Goal: Transaction & Acquisition: Purchase product/service

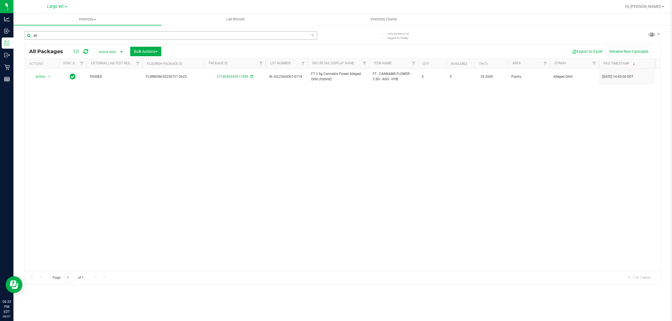
click at [104, 36] on input "all" at bounding box center [171, 35] width 292 height 8
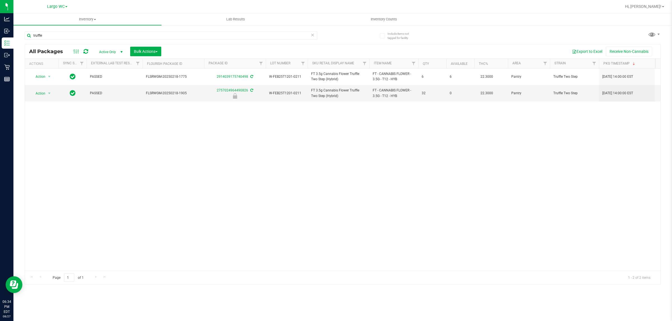
type input "truffle"
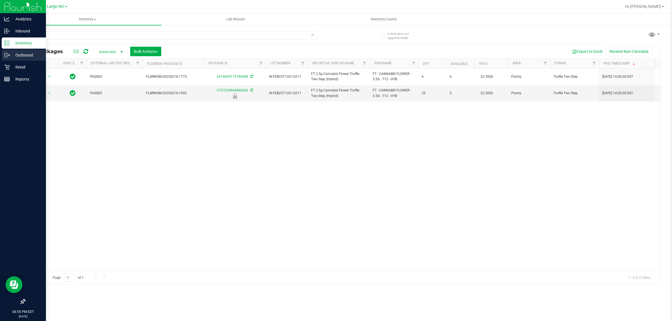
click at [5, 57] on icon at bounding box center [7, 55] width 6 height 6
click at [6, 67] on icon at bounding box center [6, 67] width 5 height 5
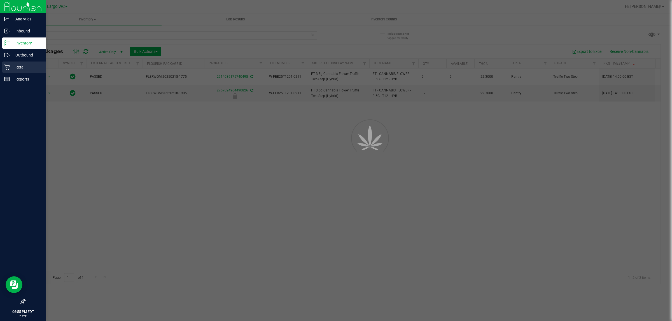
click at [6, 67] on icon at bounding box center [6, 67] width 5 height 5
drag, startPoint x: 6, startPoint y: 67, endPoint x: 11, endPoint y: 94, distance: 27.4
click at [9, 81] on nav "Analytics Inbound Inventory Outbound Retail Reports 06:55 PM EDT 08/27/2025 08/…" at bounding box center [23, 160] width 46 height 321
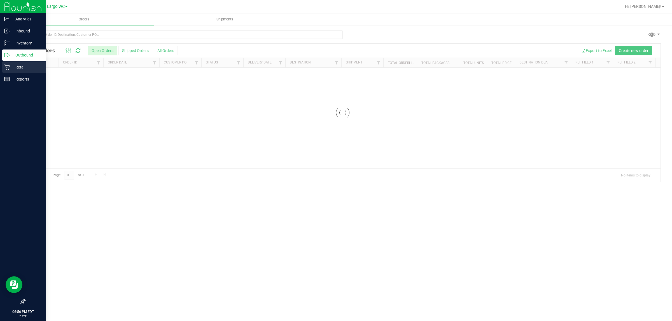
click at [4, 63] on div "Retail" at bounding box center [24, 67] width 44 height 11
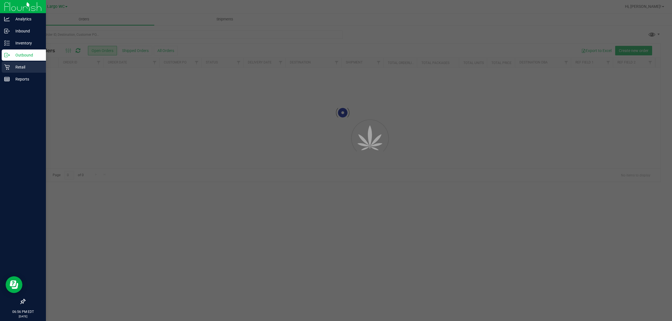
click at [4, 63] on div "Retail" at bounding box center [24, 67] width 44 height 11
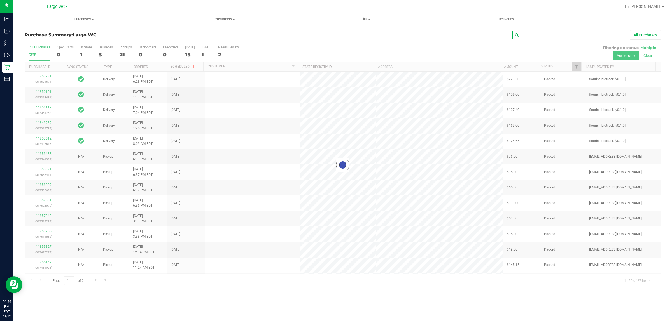
click at [561, 32] on input "text" at bounding box center [568, 35] width 112 height 8
click at [560, 32] on input "text" at bounding box center [568, 35] width 112 height 8
click at [559, 33] on input "text" at bounding box center [568, 35] width 112 height 8
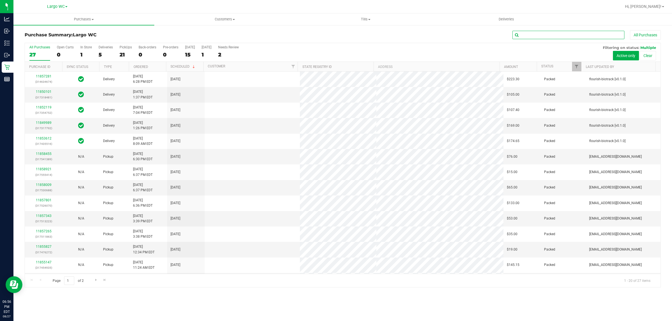
click at [559, 33] on input "text" at bounding box center [568, 35] width 112 height 8
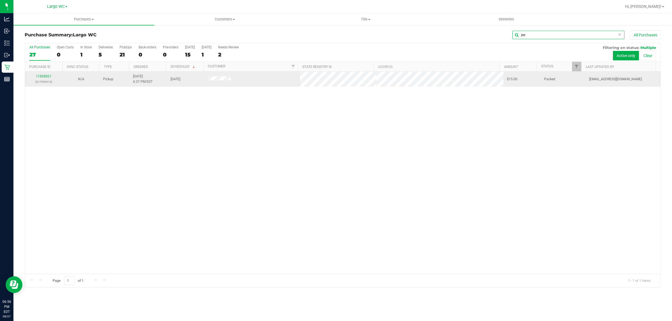
type input "jes"
click at [41, 79] on div "11858921 (317555414)" at bounding box center [43, 79] width 31 height 11
click at [43, 75] on link "11858921" at bounding box center [44, 76] width 16 height 4
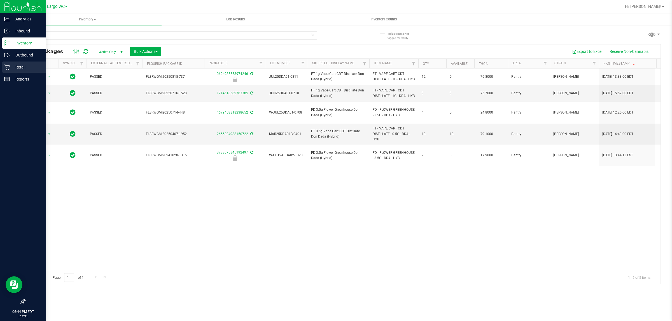
click at [15, 65] on p "Retail" at bounding box center [27, 67] width 34 height 7
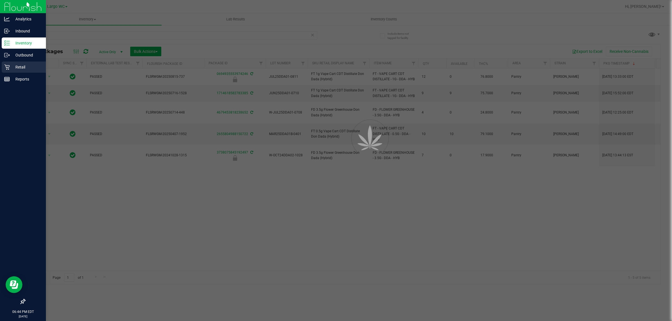
click at [15, 65] on p "Retail" at bounding box center [27, 67] width 34 height 7
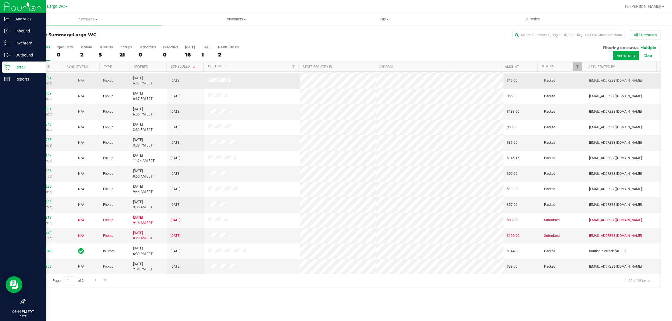
scroll to position [108, 0]
click at [36, 233] on link "11853443" at bounding box center [44, 233] width 16 height 4
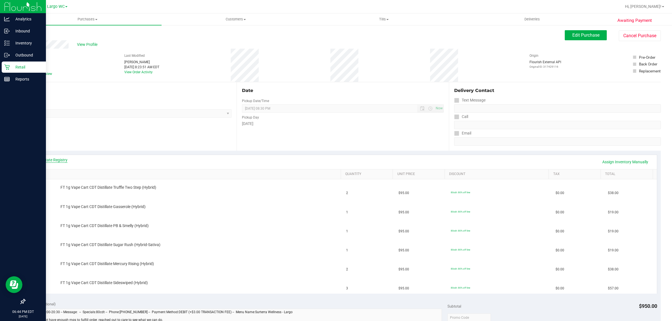
click at [60, 160] on link "View State Registry" at bounding box center [51, 160] width 34 height 6
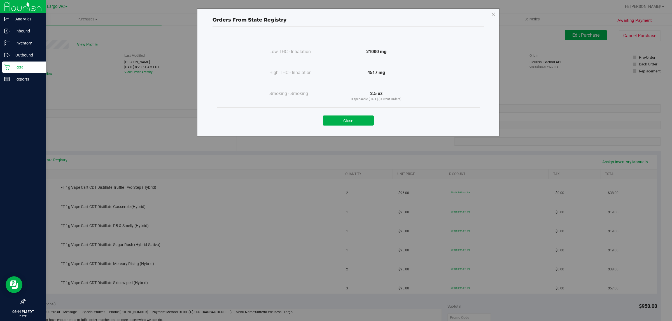
click at [357, 119] on button "Close" at bounding box center [348, 121] width 51 height 10
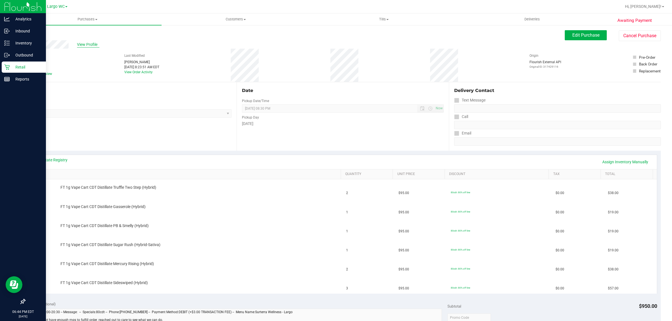
click at [86, 46] on span "View Profile" at bounding box center [88, 45] width 22 height 6
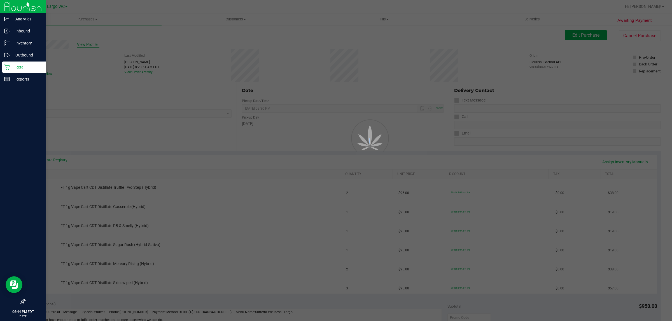
click at [86, 46] on div at bounding box center [336, 160] width 672 height 321
click at [99, 53] on div at bounding box center [336, 160] width 672 height 321
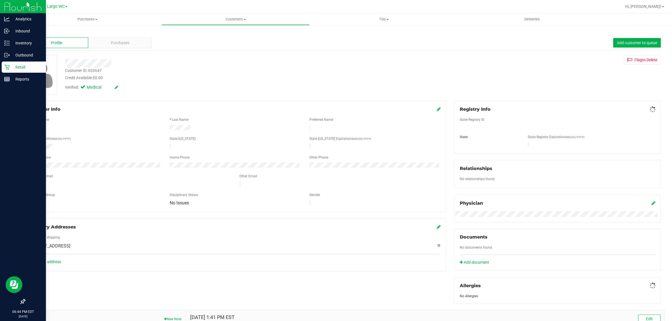
click at [109, 50] on div "Profile Purchases Add customer to queue" at bounding box center [343, 42] width 636 height 15
click at [113, 41] on span "Purchases" at bounding box center [120, 43] width 18 height 6
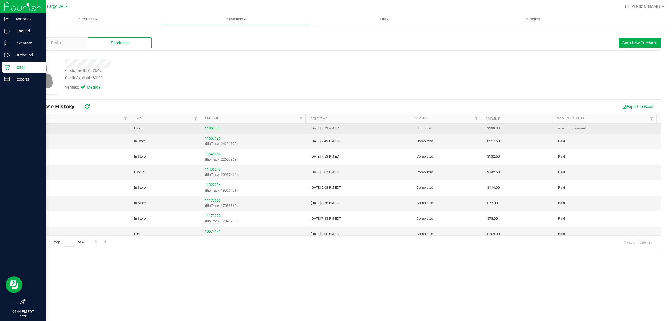
click at [214, 127] on link "11853443" at bounding box center [213, 128] width 16 height 4
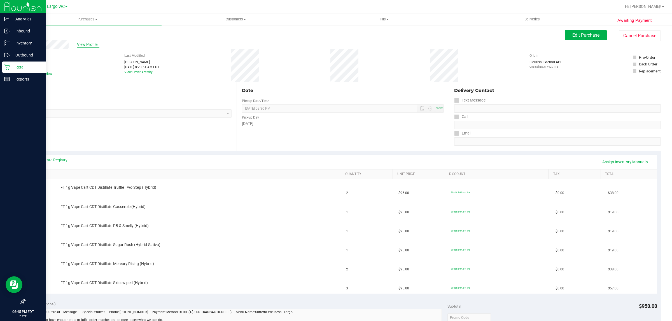
click at [86, 44] on span "View Profile" at bounding box center [88, 45] width 22 height 6
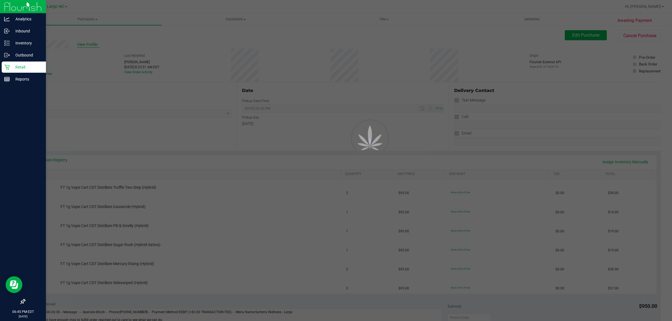
click at [86, 44] on div at bounding box center [336, 160] width 672 height 321
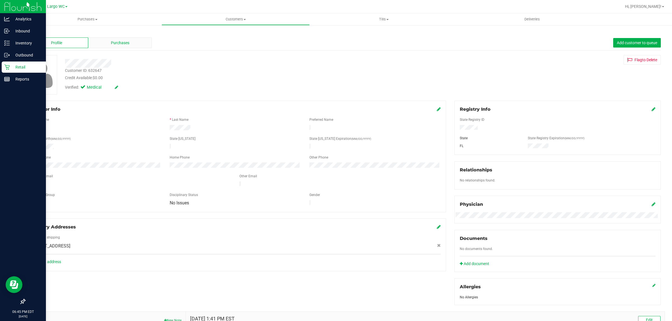
click at [124, 48] on div "Purchases" at bounding box center [120, 43] width 64 height 11
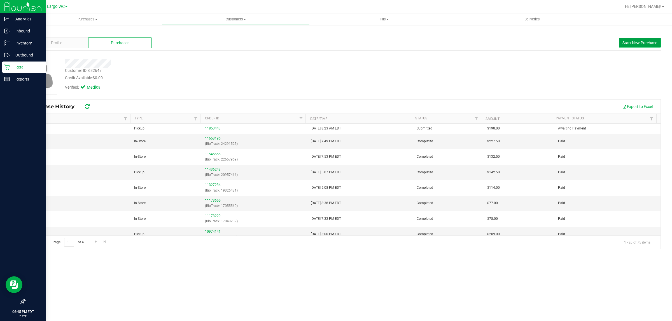
click at [648, 42] on span "Start New Purchase" at bounding box center [639, 43] width 35 height 4
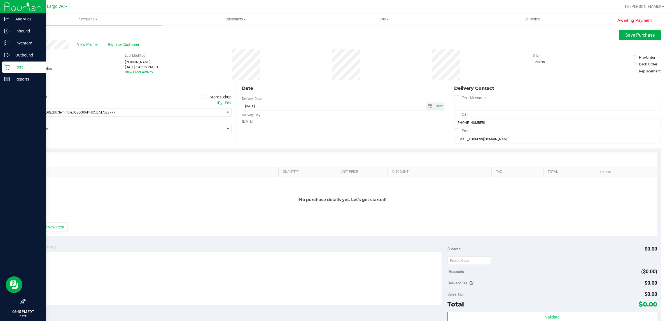
drag, startPoint x: 203, startPoint y: 97, endPoint x: 209, endPoint y: 99, distance: 6.1
click at [204, 97] on span at bounding box center [204, 97] width 6 height 6
click at [0, 0] on input "Store Pickup" at bounding box center [0, 0] width 0 height 0
click at [135, 116] on span "Select Store" at bounding box center [124, 113] width 199 height 8
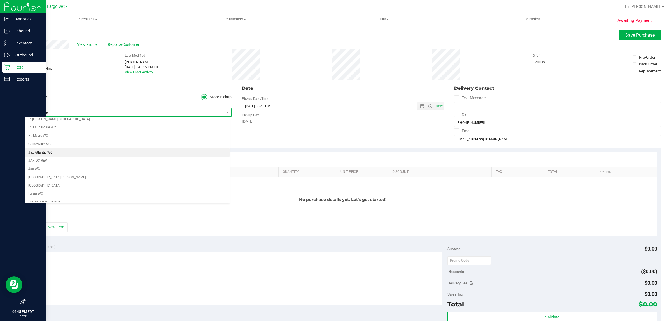
scroll to position [105, 0]
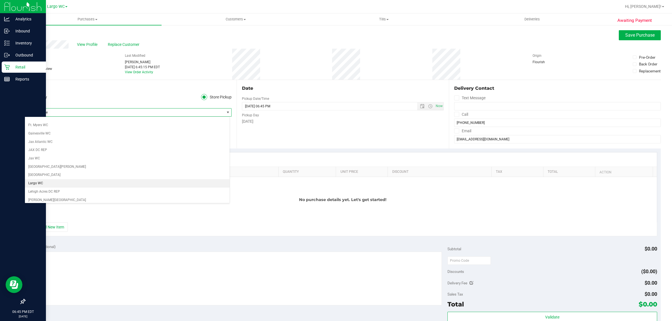
click at [43, 186] on li "Largo WC" at bounding box center [127, 183] width 205 height 8
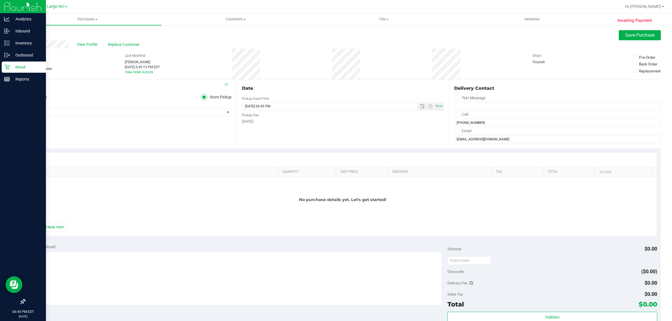
click at [120, 142] on div "Location Delivery Store Pickup Store Largo WC Select Store [PERSON_NAME][GEOGRA…" at bounding box center [131, 114] width 212 height 69
click at [122, 142] on div "Location Delivery Store Pickup Store Largo WC Select Store [PERSON_NAME][GEOGRA…" at bounding box center [131, 114] width 212 height 69
click at [126, 144] on div "Location Delivery Store Pickup Store Largo WC Select Store [PERSON_NAME][GEOGRA…" at bounding box center [131, 114] width 212 height 69
click at [48, 232] on button "+ Add New Item" at bounding box center [50, 227] width 35 height 10
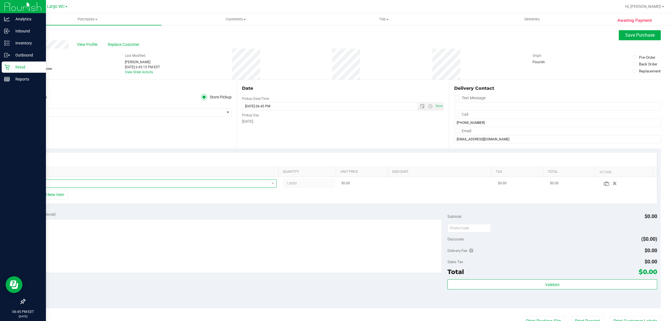
click at [94, 182] on span "NO DATA FOUND" at bounding box center [150, 184] width 237 height 8
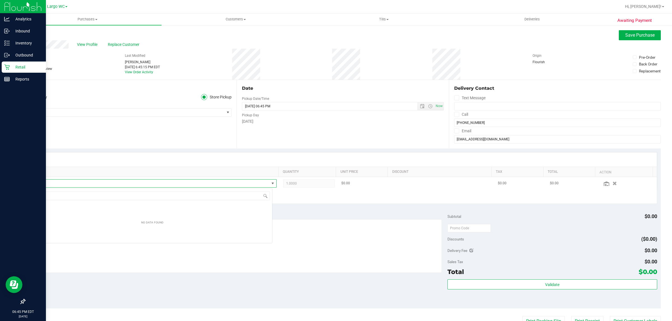
scroll to position [9, 240]
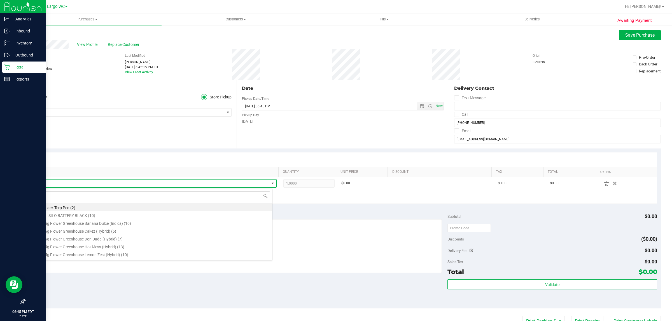
click at [90, 196] on input at bounding box center [152, 196] width 235 height 9
click at [95, 183] on span at bounding box center [150, 184] width 237 height 8
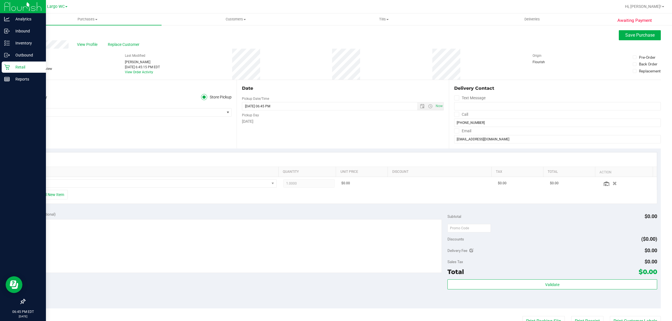
click at [48, 125] on div "Location Delivery Store Pickup Store Largo WC Select Store [PERSON_NAME][GEOGRA…" at bounding box center [131, 114] width 212 height 69
click at [78, 177] on td at bounding box center [154, 183] width 251 height 13
click at [78, 184] on span "NO DATA FOUND" at bounding box center [150, 184] width 237 height 8
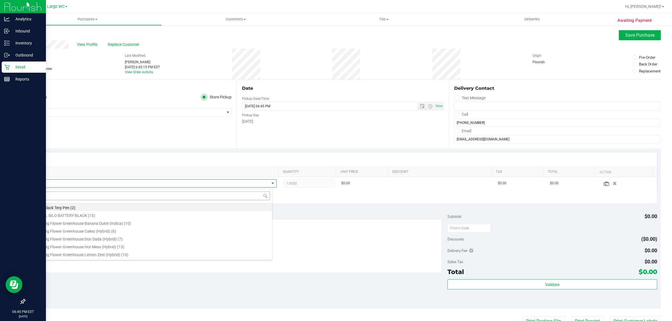
click at [54, 192] on input at bounding box center [152, 196] width 235 height 9
click at [57, 186] on span at bounding box center [150, 184] width 237 height 8
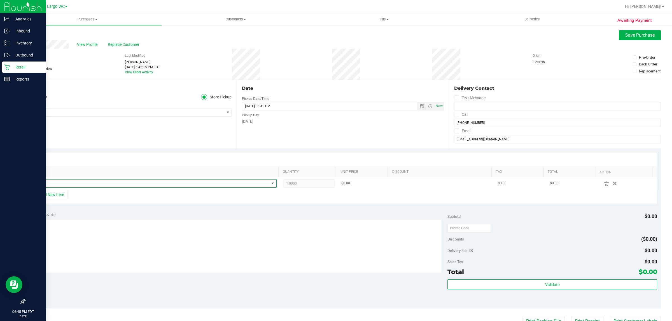
click at [62, 181] on span "NO DATA FOUND" at bounding box center [150, 184] width 237 height 8
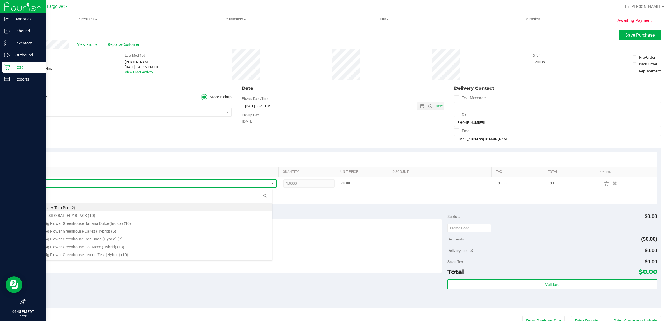
drag, startPoint x: 79, startPoint y: 181, endPoint x: 80, endPoint y: 185, distance: 4.6
click at [80, 183] on span at bounding box center [150, 184] width 237 height 8
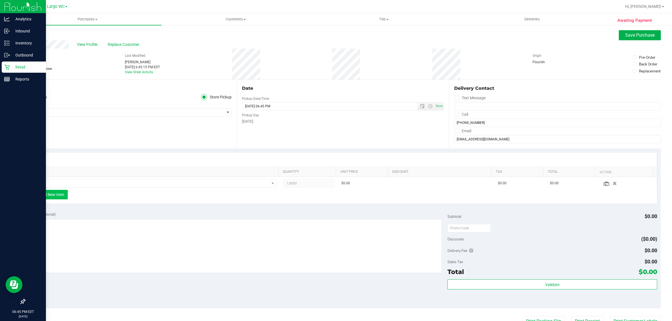
click at [56, 196] on button "+ Add New Item" at bounding box center [50, 195] width 35 height 10
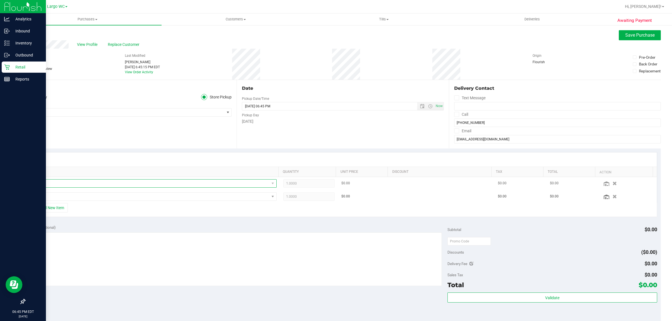
click at [112, 182] on span "NO DATA FOUND" at bounding box center [150, 184] width 237 height 8
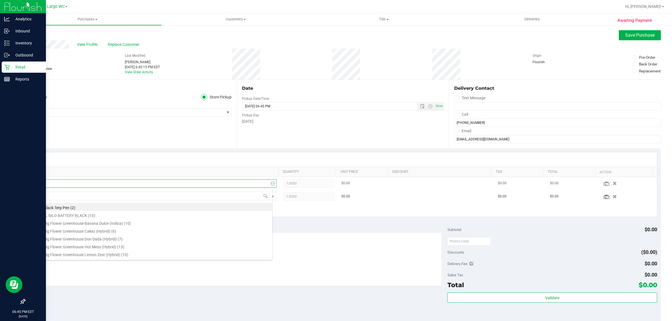
type input "cdt"
click at [111, 235] on li "FT 1g Vape Cart CDT Distillate Purple Tahoe (Hybrid) (1)" at bounding box center [152, 232] width 240 height 8
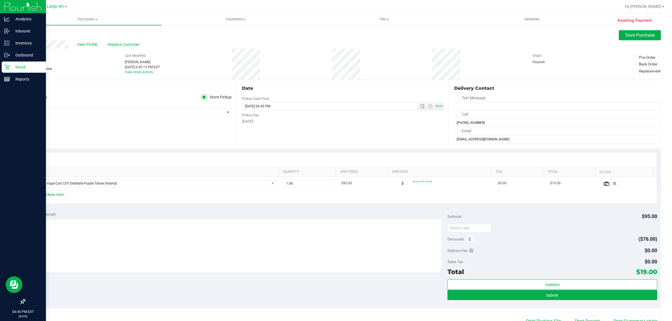
click at [119, 198] on div "+ Add New Item" at bounding box center [343, 197] width 628 height 14
click at [50, 194] on button "+ Add New Item" at bounding box center [50, 195] width 35 height 10
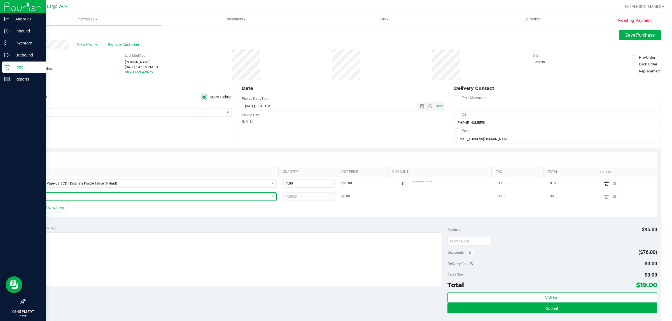
click at [73, 200] on span "NO DATA FOUND" at bounding box center [150, 197] width 237 height 8
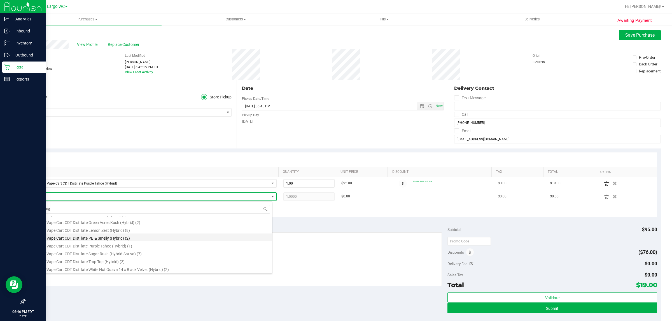
scroll to position [0, 0]
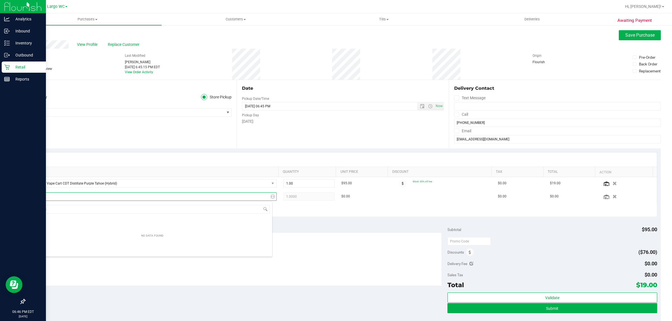
type input "cdt"
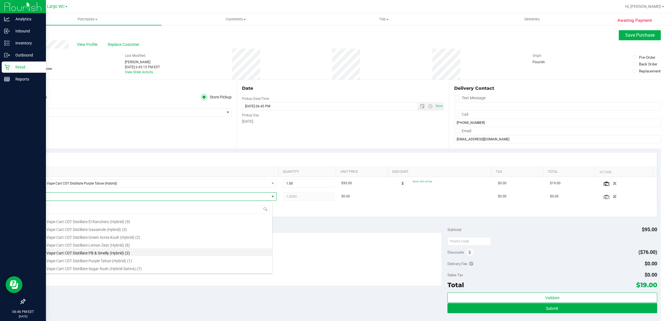
scroll to position [195, 0]
click at [174, 256] on li "FT 1g Vape Cart CDT Distillate Sugar Rush (Hybrid-Sativa) (7)" at bounding box center [152, 253] width 240 height 8
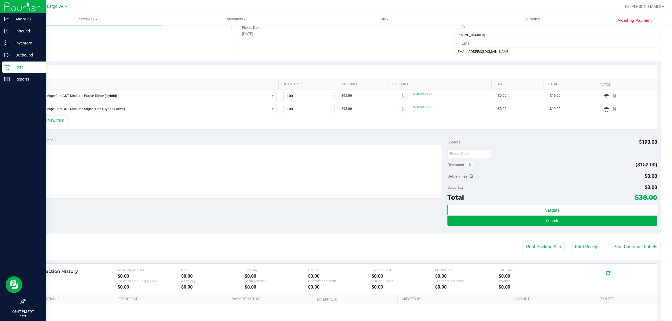
scroll to position [140, 0]
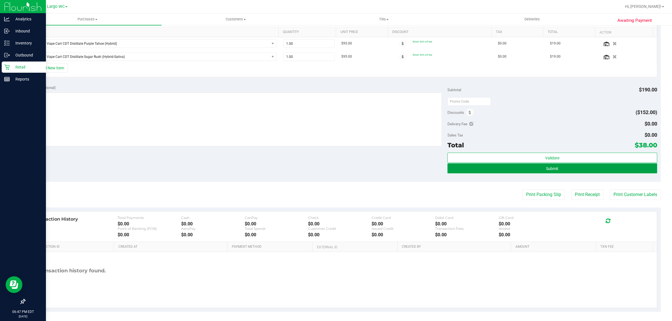
click at [475, 167] on button "Submit" at bounding box center [551, 168] width 209 height 10
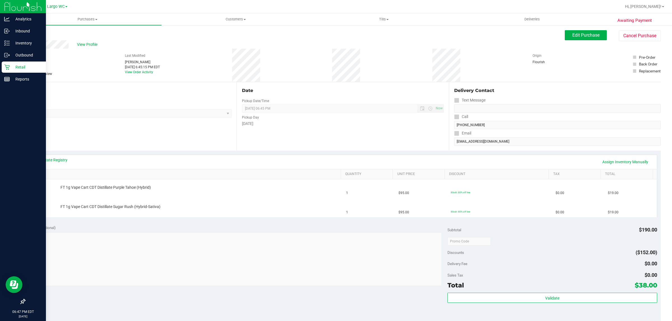
click at [60, 156] on div "View State Registry Assign Inventory Manually" at bounding box center [343, 162] width 628 height 14
click at [61, 161] on link "View State Registry" at bounding box center [51, 160] width 34 height 6
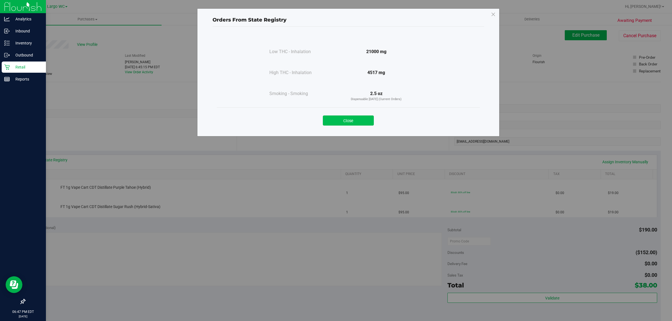
click at [332, 124] on button "Close" at bounding box center [348, 121] width 51 height 10
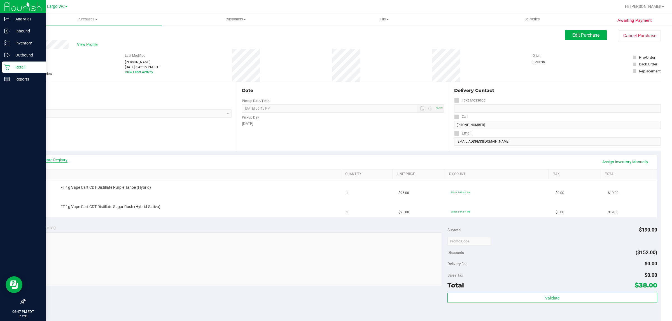
click at [58, 161] on link "View State Registry" at bounding box center [51, 160] width 34 height 6
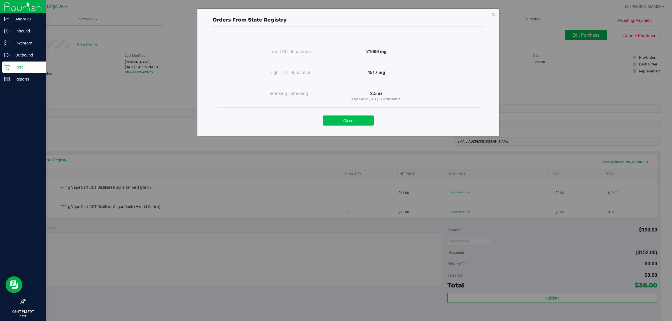
click at [343, 118] on button "Close" at bounding box center [348, 121] width 51 height 10
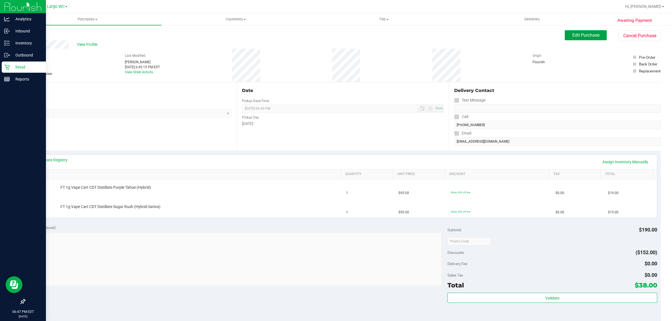
click at [587, 37] on span "Edit Purchase" at bounding box center [585, 34] width 27 height 5
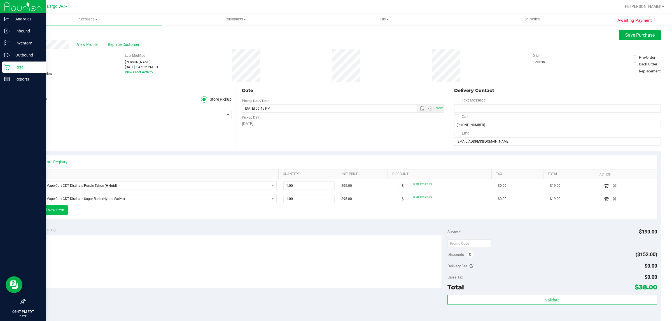
click at [52, 211] on button "+ Add New Item" at bounding box center [50, 210] width 35 height 10
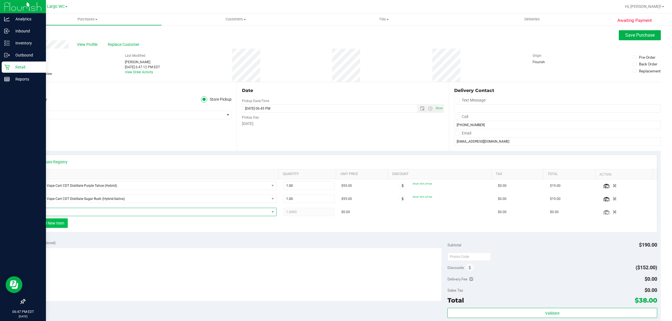
click at [52, 211] on span "NO DATA FOUND" at bounding box center [150, 212] width 237 height 8
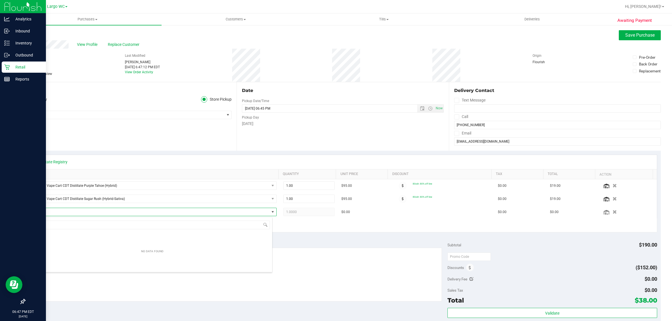
scroll to position [9, 238]
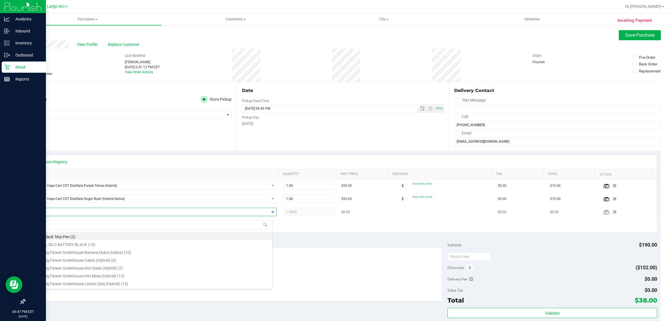
type input "cdt"
click at [146, 263] on li "FT 1g Vape Cart CDT Distillate Lemon Zest (Hybrid) (8)" at bounding box center [152, 265] width 240 height 8
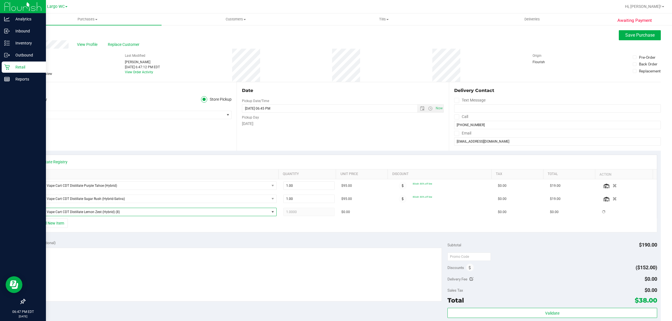
click at [167, 227] on div "+ Add New Item" at bounding box center [343, 226] width 628 height 14
click at [46, 223] on button "+ Add New Item" at bounding box center [50, 224] width 35 height 10
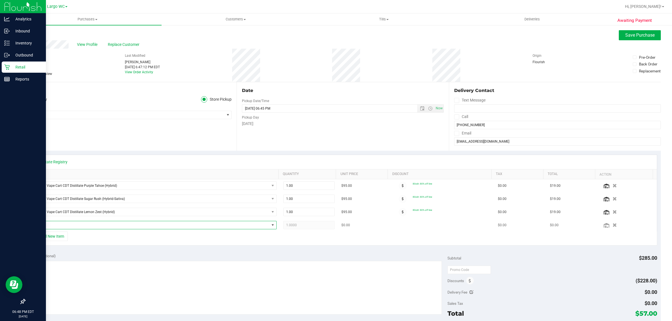
click at [57, 226] on span "NO DATA FOUND" at bounding box center [150, 225] width 237 height 8
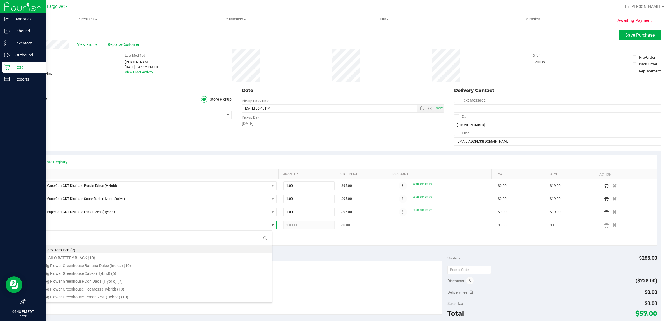
scroll to position [9, 238]
type input "cdt"
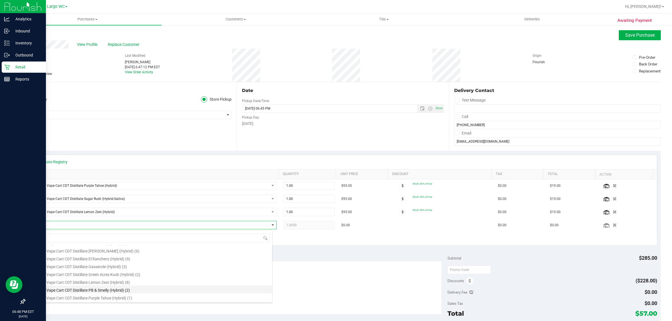
scroll to position [160, 0]
click at [159, 253] on li "FT 1g Vape Cart CDT Distillate Don Dada (Hybrid) (9)" at bounding box center [152, 254] width 240 height 8
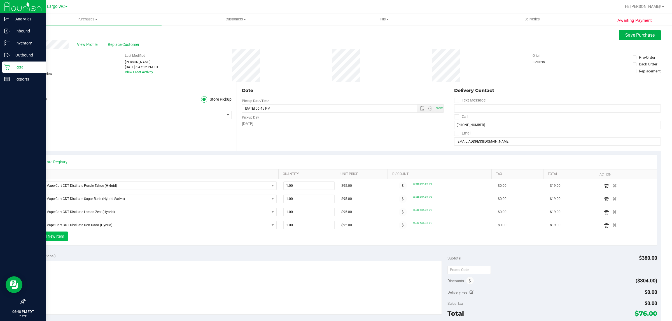
click at [48, 233] on button "+ Add New Item" at bounding box center [50, 237] width 35 height 10
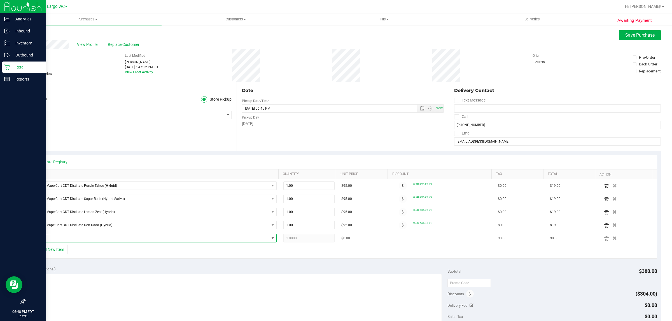
click at [65, 239] on span "NO DATA FOUND" at bounding box center [150, 239] width 237 height 8
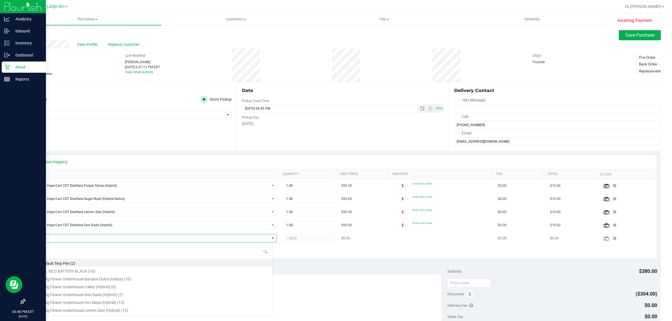
scroll to position [9, 238]
type input "[PERSON_NAME]"
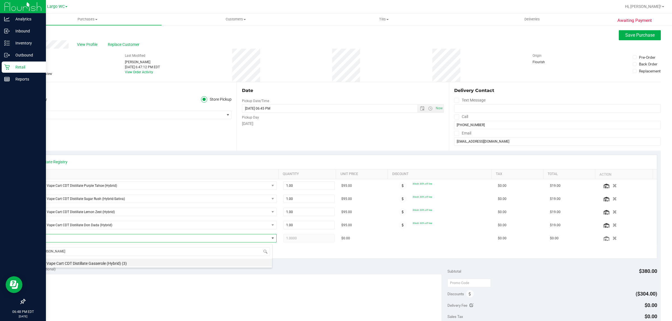
click at [125, 262] on li "FT 1g Vape Cart CDT Distillate Gasserole (Hybrid) (3)" at bounding box center [152, 263] width 240 height 8
click at [130, 250] on div "+ Add New Item" at bounding box center [343, 252] width 628 height 14
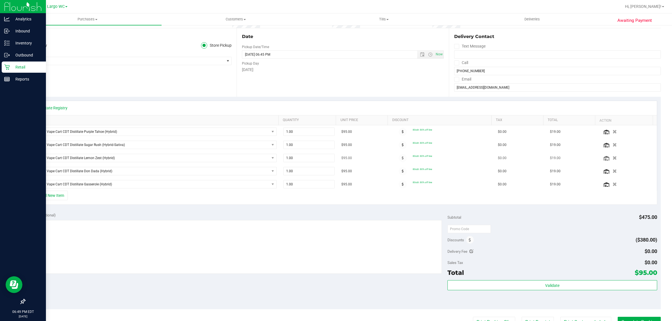
scroll to position [0, 0]
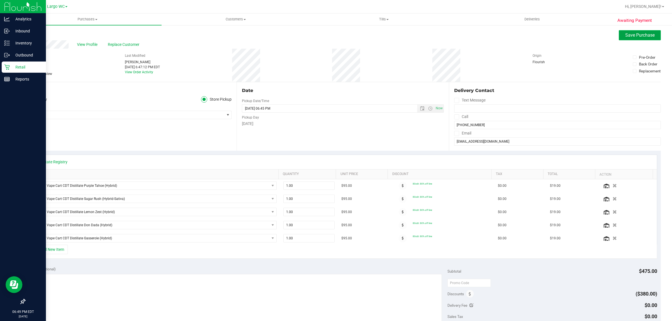
click at [633, 33] on span "Save Purchase" at bounding box center [639, 34] width 29 height 5
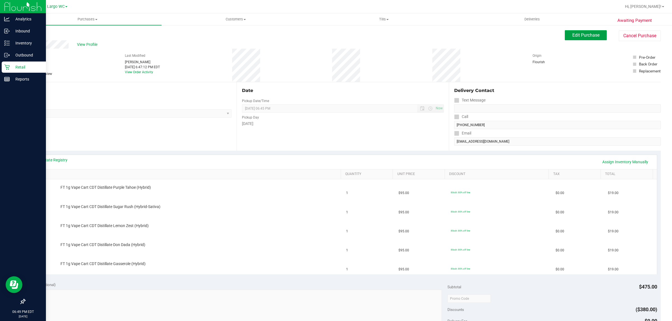
click at [581, 37] on span "Edit Purchase" at bounding box center [585, 34] width 27 height 5
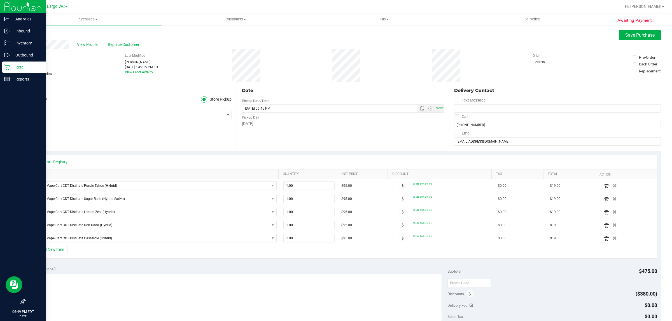
click at [101, 109] on div "Store" at bounding box center [128, 107] width 207 height 8
click at [630, 34] on span "Save Purchase" at bounding box center [639, 34] width 29 height 5
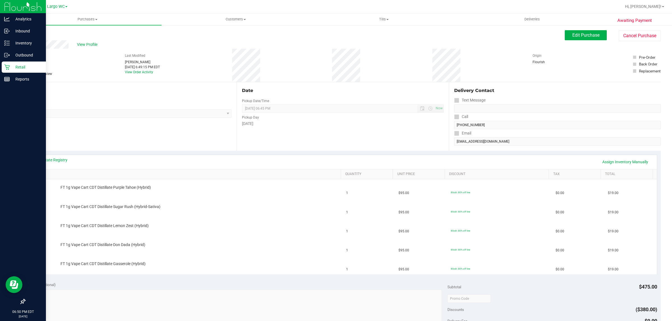
click at [88, 58] on div "# 11859066 BioTrack ID: - Submitted Needs review Last Modified [PERSON_NAME] [D…" at bounding box center [343, 65] width 636 height 33
drag, startPoint x: 55, startPoint y: 57, endPoint x: 38, endPoint y: 56, distance: 17.1
click at [38, 56] on div "# 11859066 BioTrack ID: - Submitted Needs review Last Modified [PERSON_NAME] [D…" at bounding box center [343, 65] width 636 height 33
copy div "9066"
drag, startPoint x: 297, startPoint y: 34, endPoint x: 300, endPoint y: 42, distance: 8.5
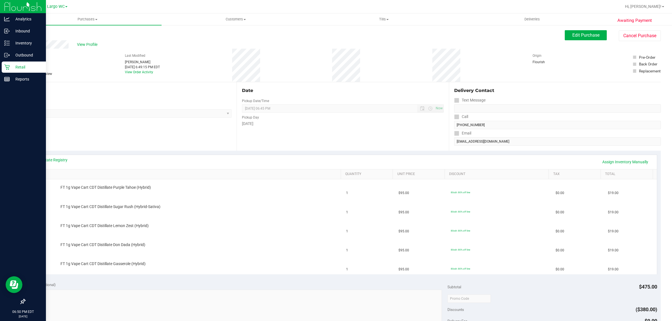
click at [299, 39] on div "Back Edit Purchase Cancel Purchase" at bounding box center [343, 35] width 636 height 10
